Goal: Information Seeking & Learning: Learn about a topic

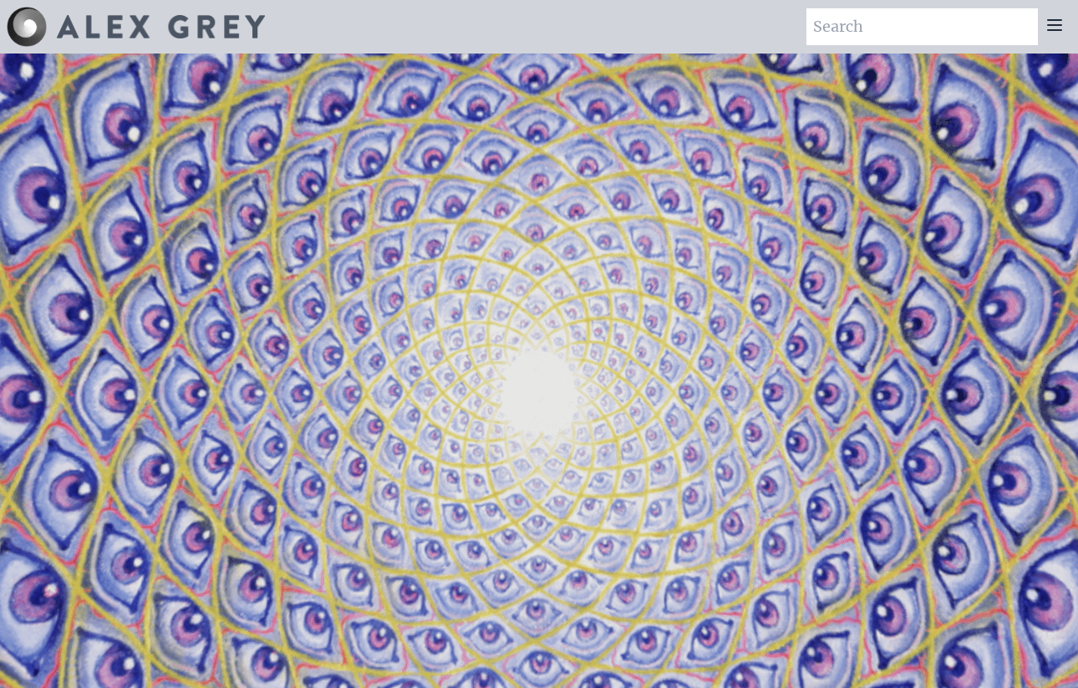
click at [1056, 22] on icon at bounding box center [1055, 25] width 20 height 20
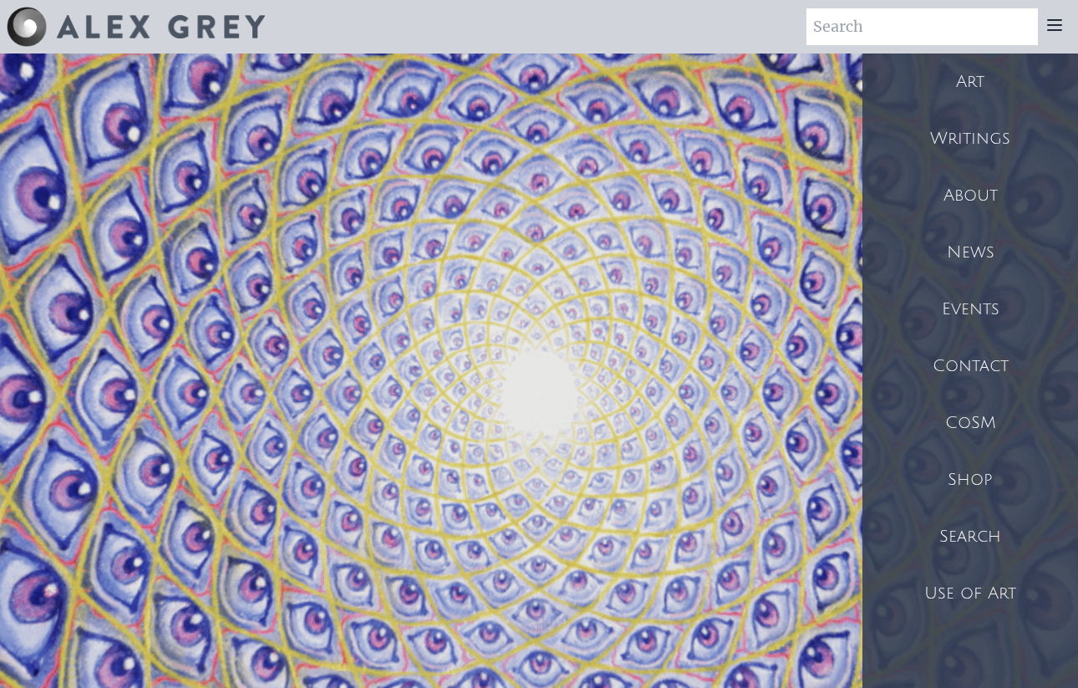
click at [993, 77] on div "Art" at bounding box center [971, 82] width 216 height 57
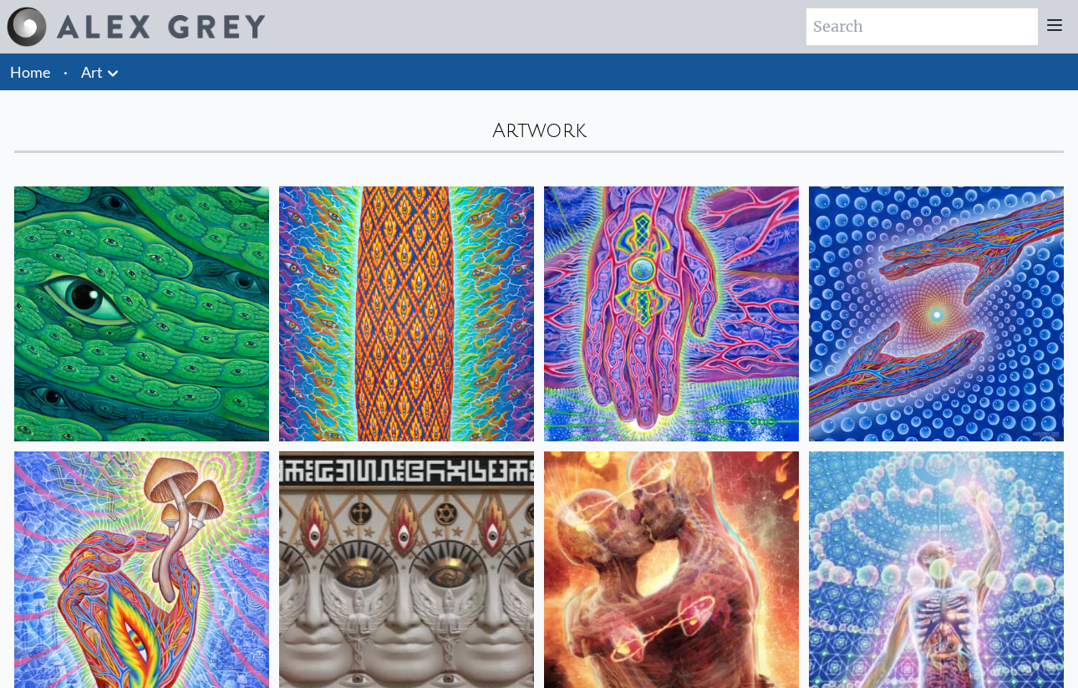
click at [915, 618] on img at bounding box center [936, 578] width 255 height 255
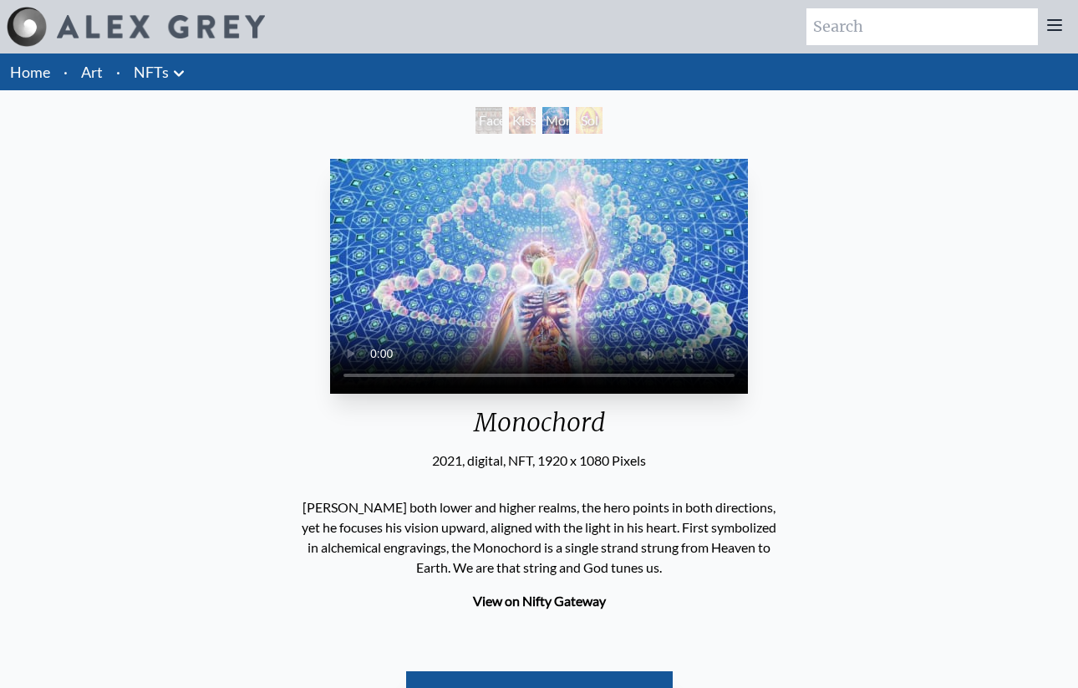
click at [554, 119] on div "Monochord" at bounding box center [556, 120] width 27 height 27
click at [548, 120] on div "Monochord" at bounding box center [556, 120] width 27 height 27
click at [502, 120] on div "Faces of Entheon" at bounding box center [489, 120] width 27 height 27
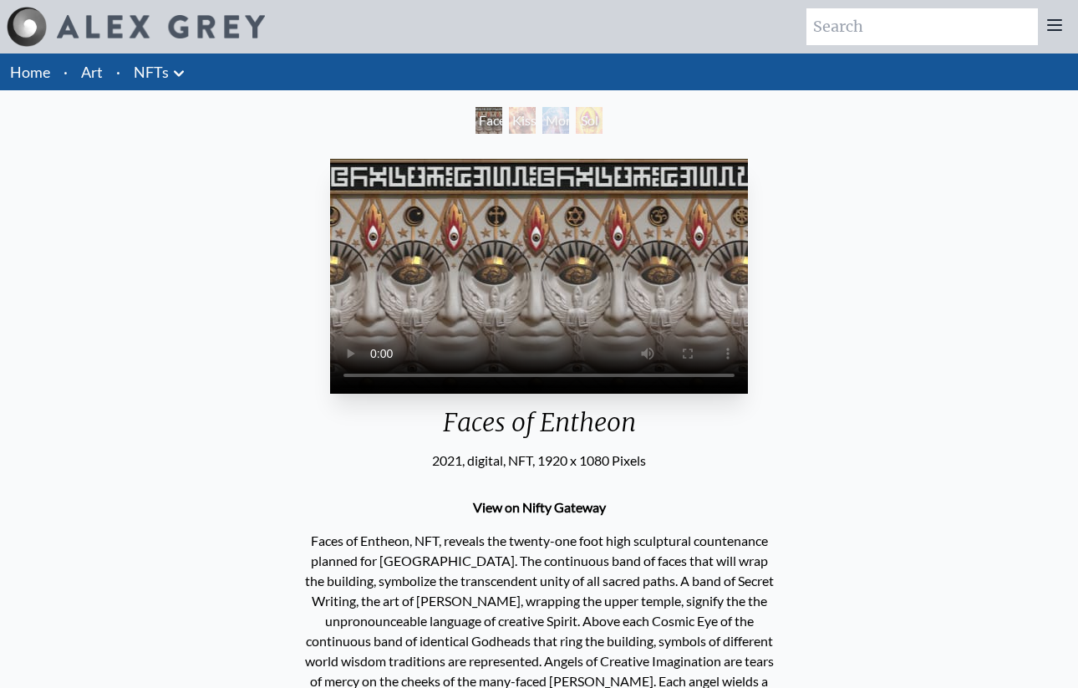
click at [562, 126] on div "Monochord" at bounding box center [556, 120] width 27 height 27
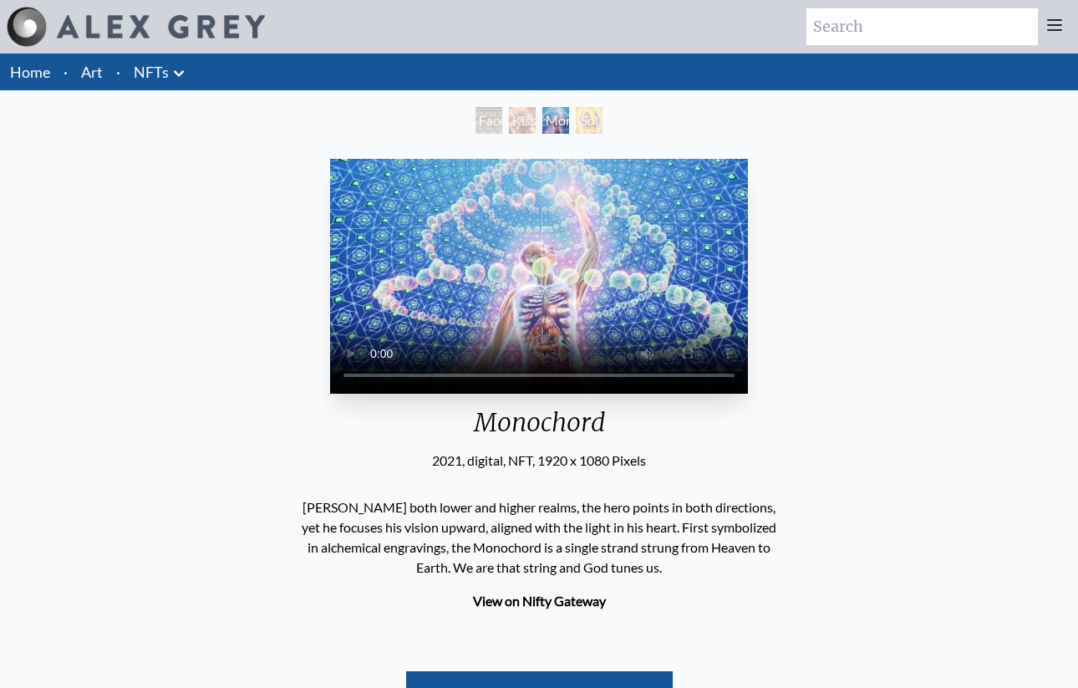
click at [103, 73] on li "Art" at bounding box center [91, 72] width 35 height 37
click at [94, 75] on link "Art" at bounding box center [92, 71] width 22 height 23
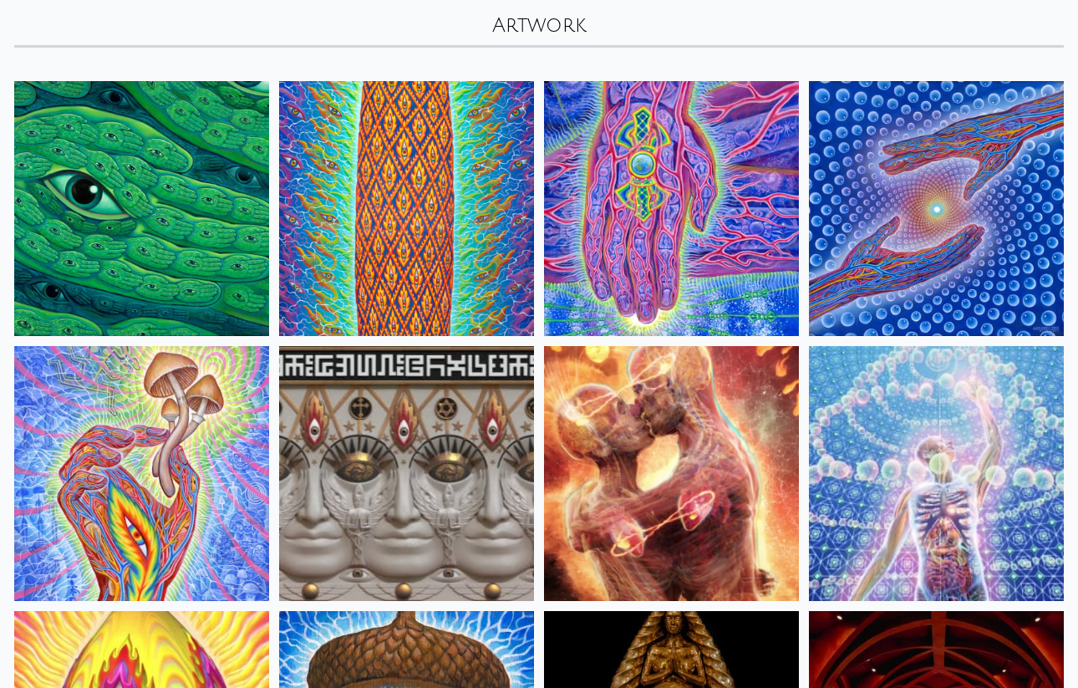
scroll to position [116, 0]
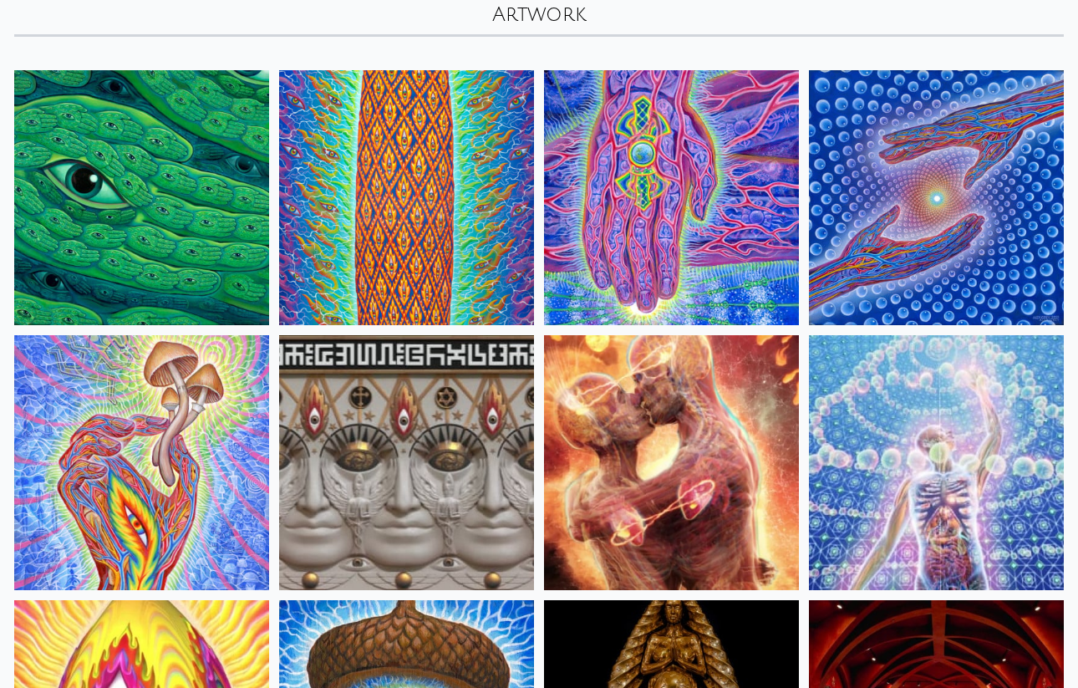
click at [915, 385] on img at bounding box center [936, 462] width 255 height 255
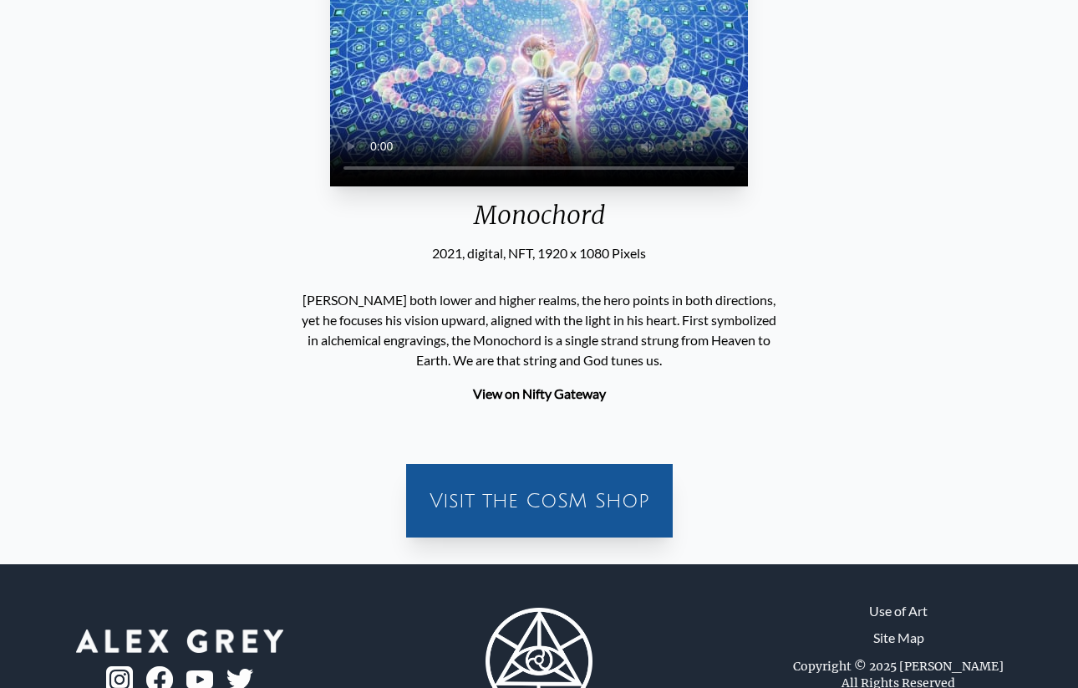
scroll to position [278, 0]
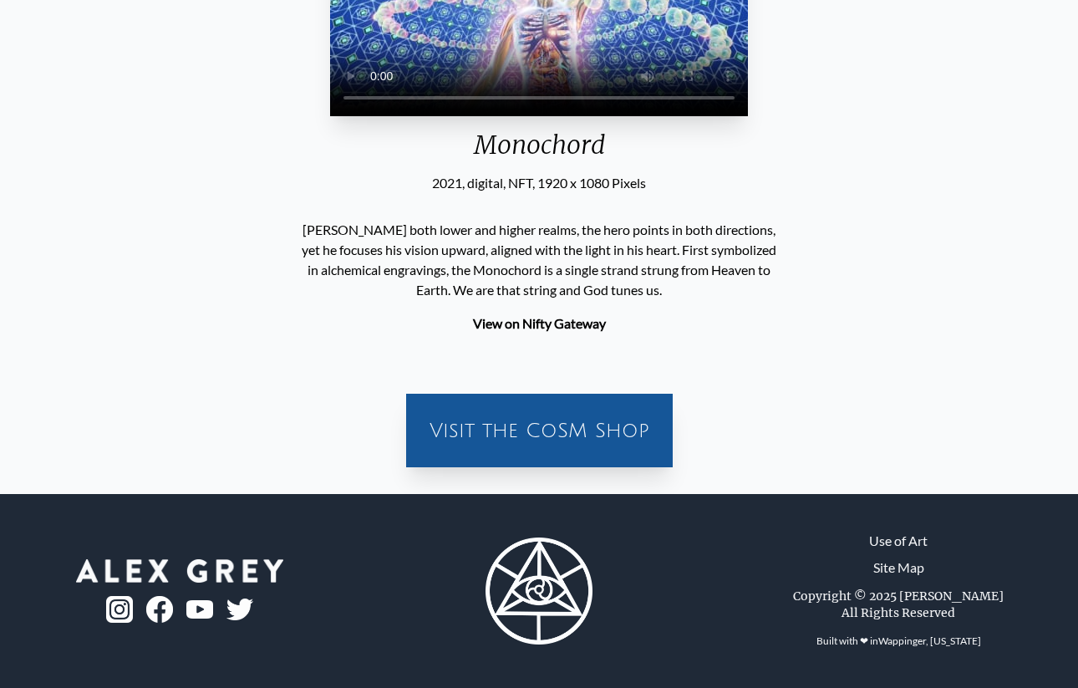
click at [748, 173] on div "Monochord" at bounding box center [539, 151] width 418 height 43
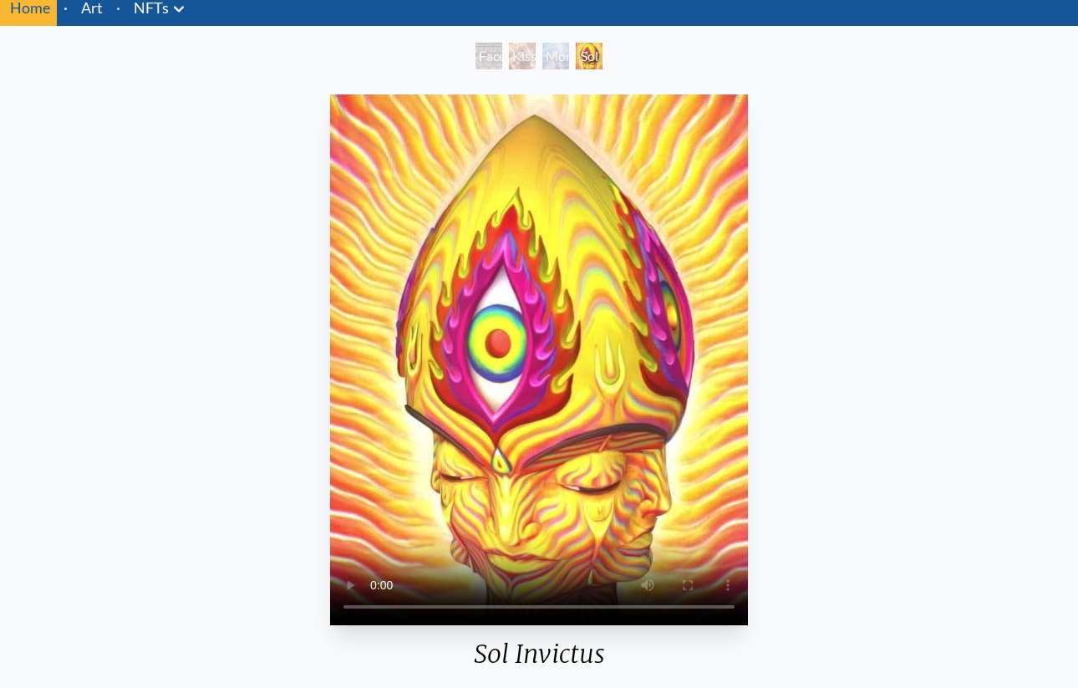
scroll to position [69, 0]
